Goal: Task Accomplishment & Management: Manage account settings

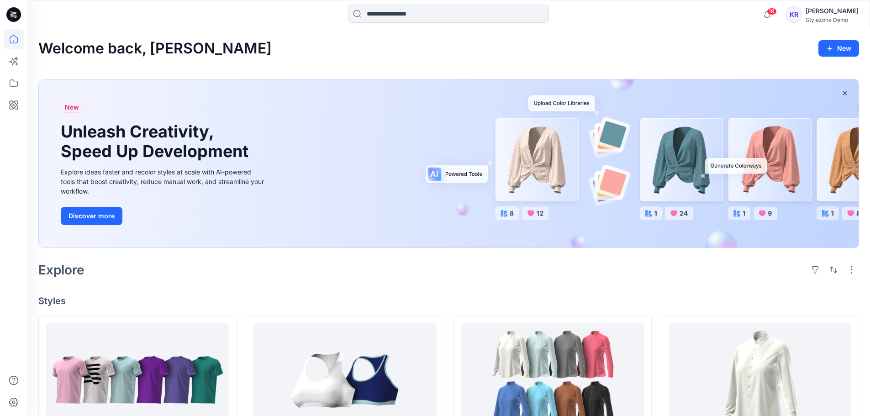
click at [840, 16] on div "Stylezone Demo" at bounding box center [831, 19] width 53 height 7
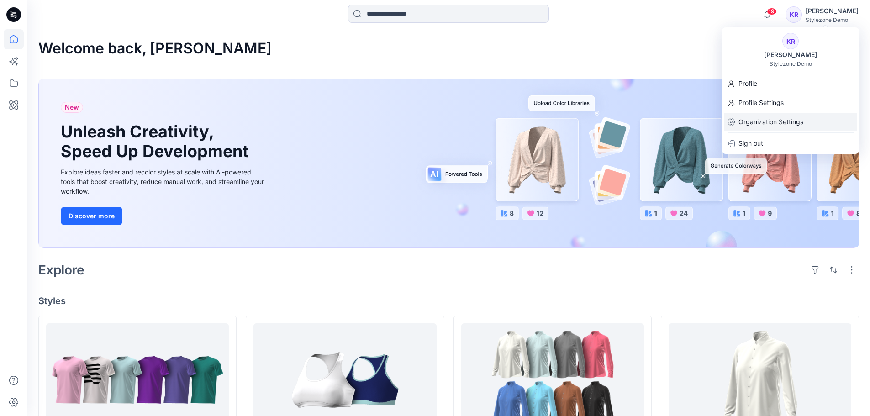
click at [785, 119] on p "Organization Settings" at bounding box center [770, 121] width 65 height 17
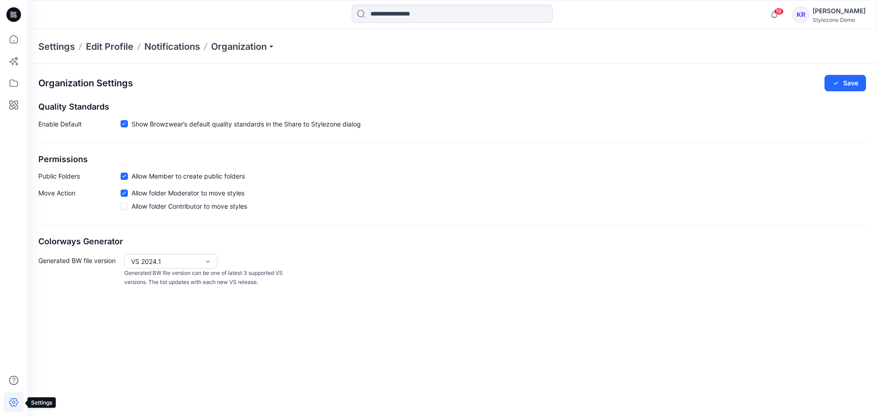
click at [10, 404] on icon at bounding box center [14, 402] width 20 height 20
click at [275, 45] on p "Organization" at bounding box center [243, 46] width 64 height 13
drag, startPoint x: 814, startPoint y: 164, endPoint x: 841, endPoint y: 97, distance: 72.3
click at [815, 164] on div "Organization Settings Save Quality Standards Enable Default Show Browzwear’s de…" at bounding box center [451, 181] width 849 height 234
click at [839, 11] on div "[PERSON_NAME]" at bounding box center [838, 10] width 53 height 11
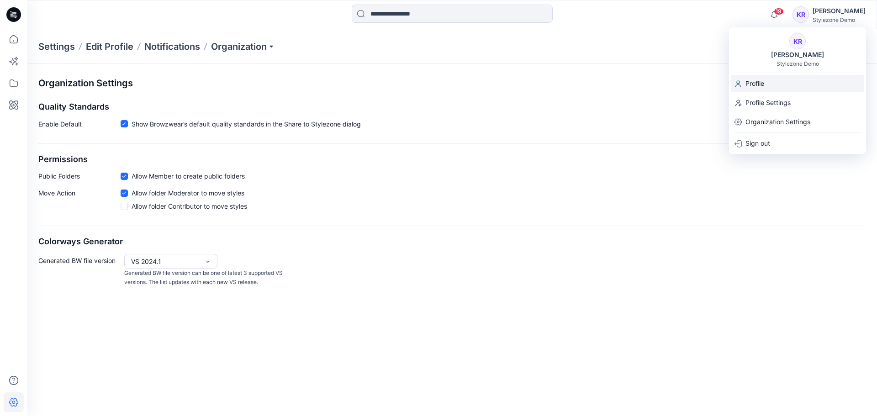
click at [765, 80] on div "Profile" at bounding box center [797, 83] width 133 height 17
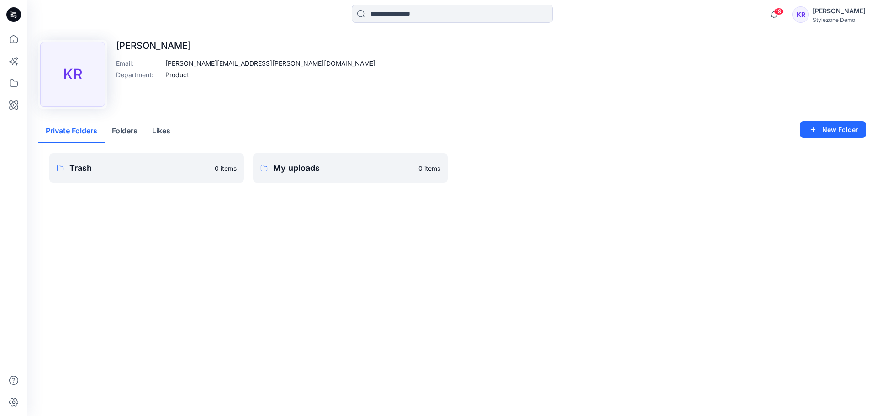
click at [838, 15] on div "[PERSON_NAME]" at bounding box center [838, 10] width 53 height 11
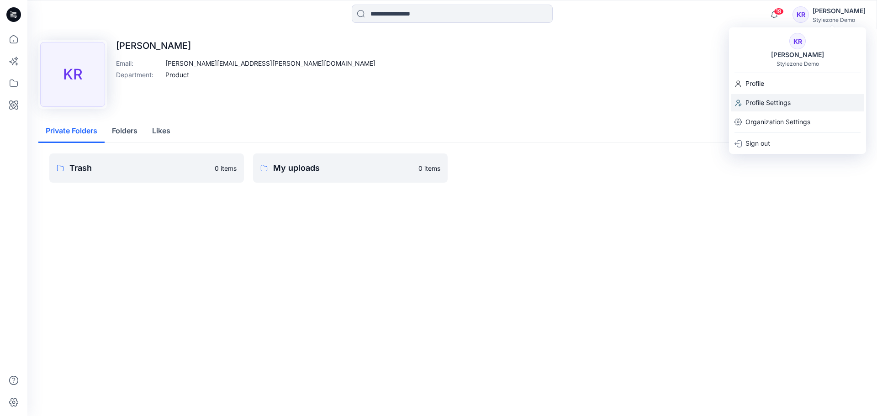
click at [785, 101] on p "Profile Settings" at bounding box center [767, 102] width 45 height 17
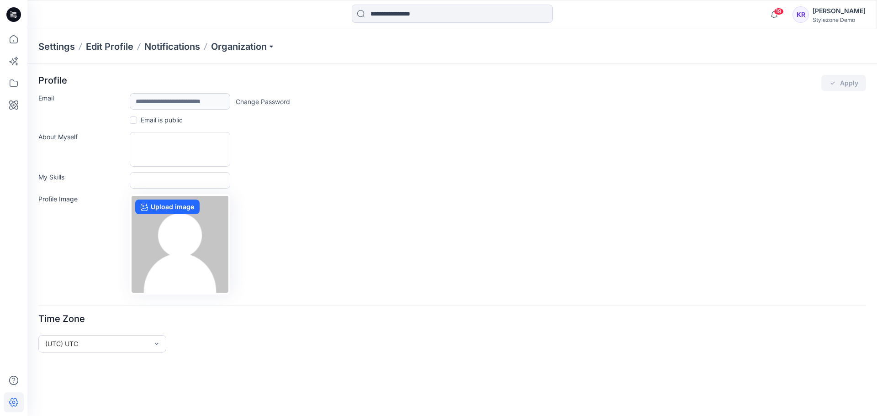
click at [330, 163] on div "About Myself" at bounding box center [451, 149] width 827 height 35
click at [249, 45] on p "Organization" at bounding box center [243, 46] width 64 height 13
click at [257, 47] on p "Organization" at bounding box center [243, 46] width 64 height 13
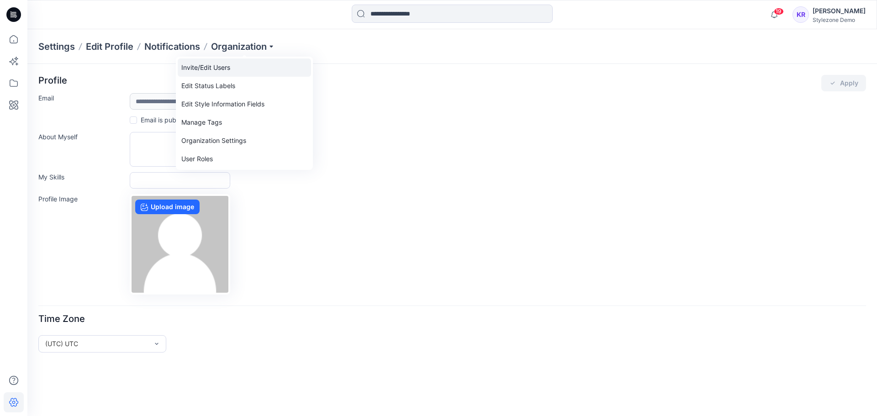
click at [247, 71] on link "Invite/Edit Users" at bounding box center [244, 67] width 133 height 18
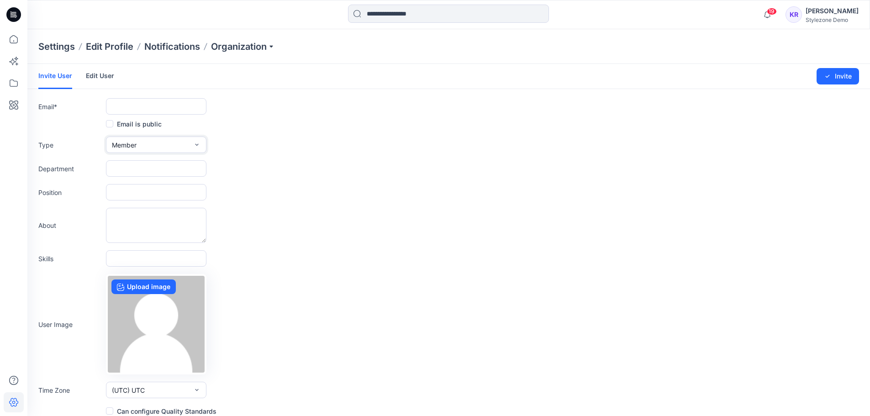
click at [144, 147] on button "Member" at bounding box center [156, 145] width 100 height 16
click at [143, 205] on button "Admin" at bounding box center [156, 202] width 97 height 18
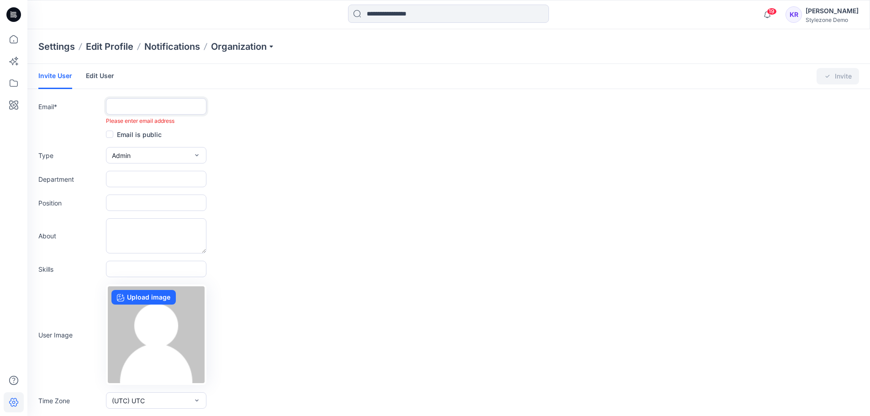
click at [169, 103] on input "text" at bounding box center [156, 106] width 100 height 16
click at [155, 108] on input "**********" at bounding box center [156, 106] width 100 height 16
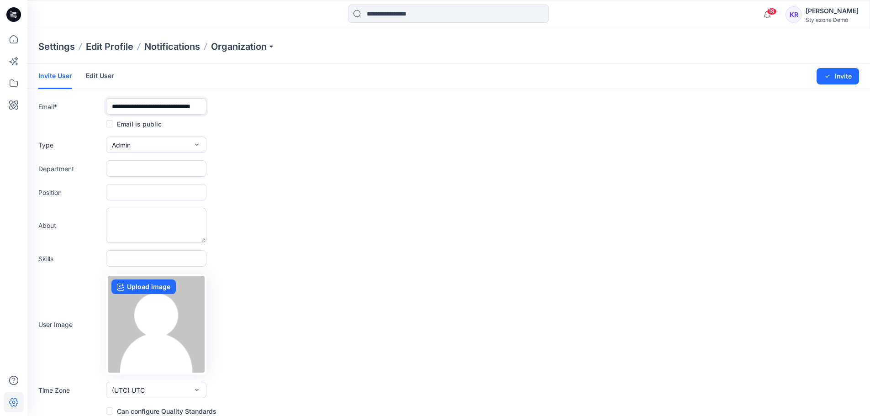
type input "**********"
click at [293, 115] on form "**********" at bounding box center [448, 240] width 842 height 353
click at [795, 16] on div "KR" at bounding box center [793, 14] width 16 height 16
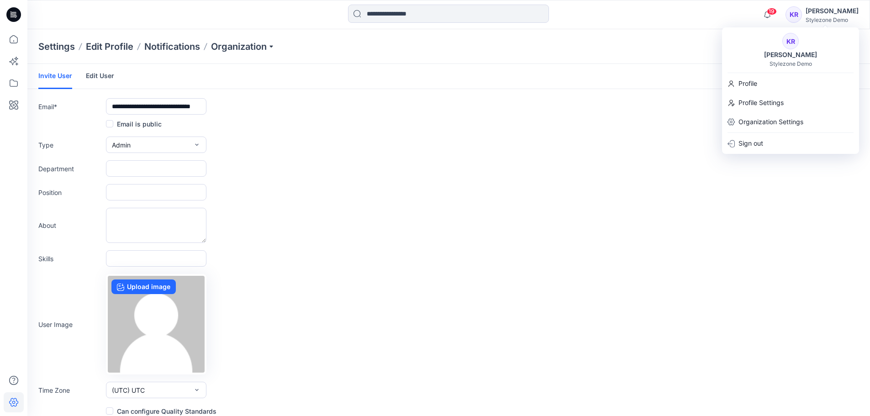
click at [447, 247] on form "**********" at bounding box center [448, 240] width 842 height 353
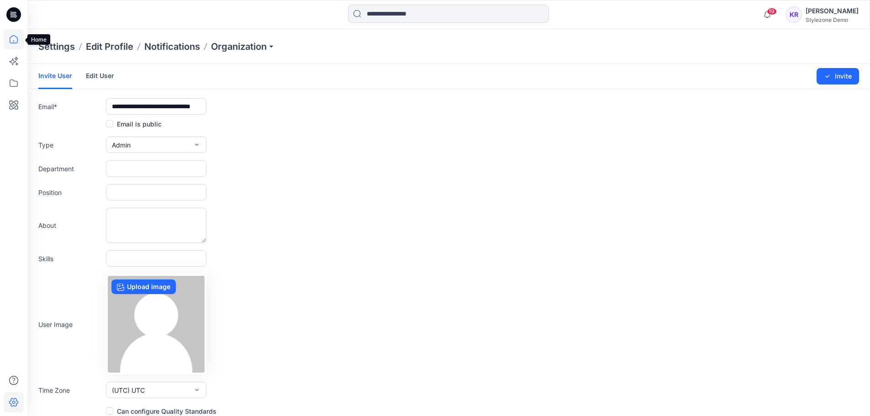
click at [11, 37] on icon at bounding box center [14, 39] width 20 height 20
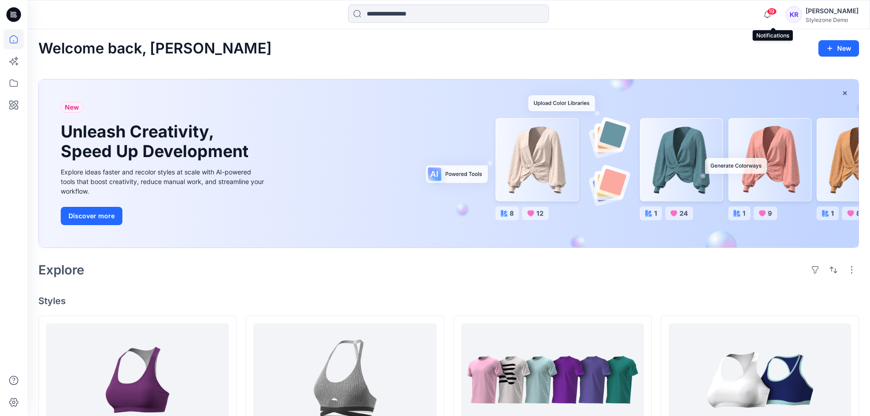
click at [774, 11] on span "19" at bounding box center [772, 11] width 10 height 7
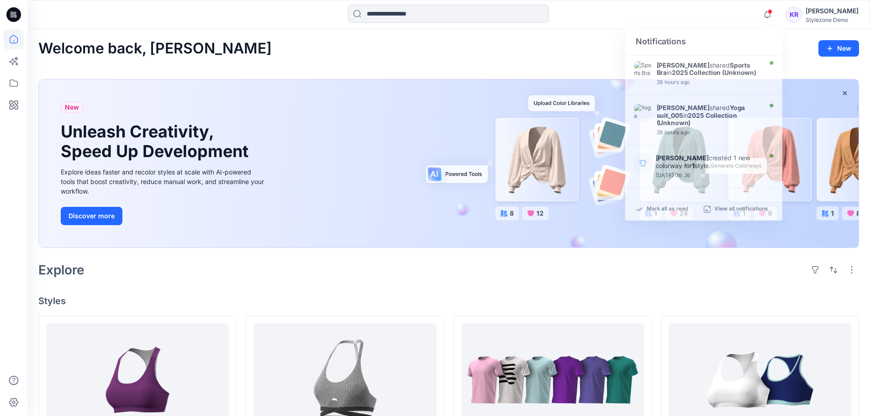
click at [571, 51] on div "Welcome back, [PERSON_NAME]" at bounding box center [448, 48] width 821 height 17
